Goal: Information Seeking & Learning: Learn about a topic

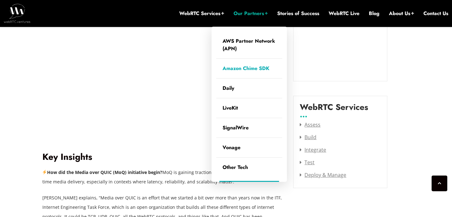
scroll to position [757, 0]
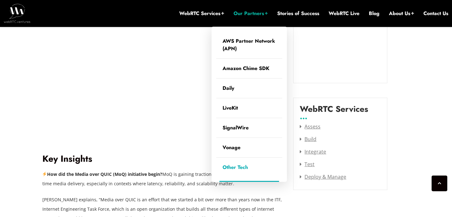
click at [242, 166] on link "Other Tech" at bounding box center [249, 167] width 66 height 19
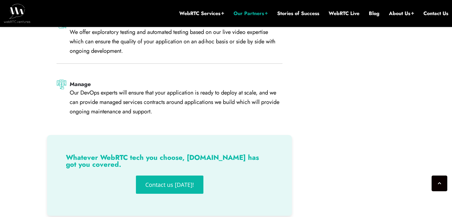
scroll to position [1246, 0]
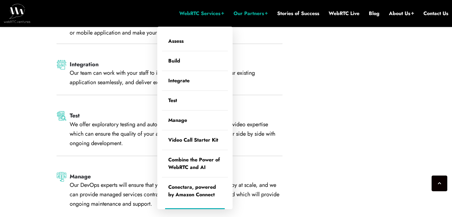
click at [196, 14] on link "WebRTC Services" at bounding box center [201, 13] width 45 height 7
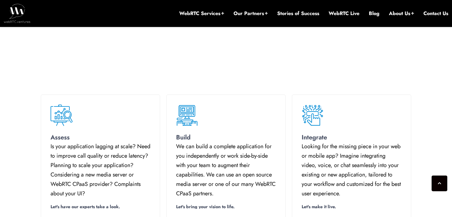
scroll to position [336, 0]
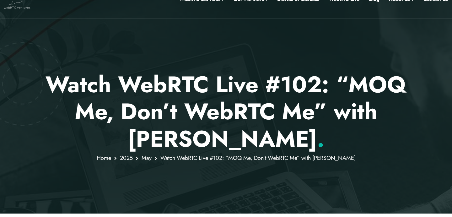
scroll to position [20, 0]
